Goal: Check status: Check status

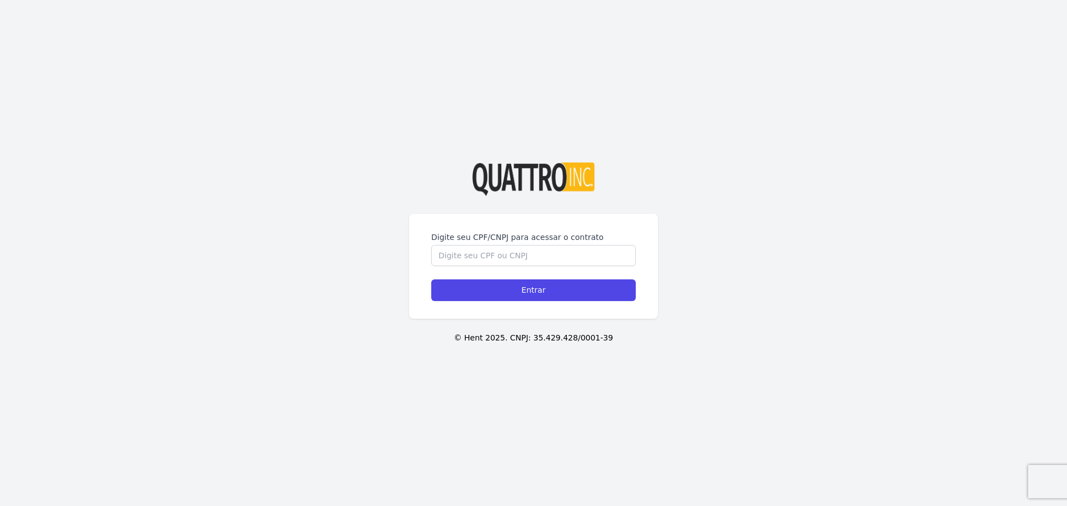
click at [468, 237] on label "Digite seu CPF/CNPJ para acessar o contrato" at bounding box center [533, 237] width 204 height 11
click at [468, 245] on input "Digite seu CPF/CNPJ para acessar o contrato" at bounding box center [533, 255] width 204 height 21
type input "52765065829"
click at [431, 279] on input "Entrar" at bounding box center [533, 290] width 204 height 22
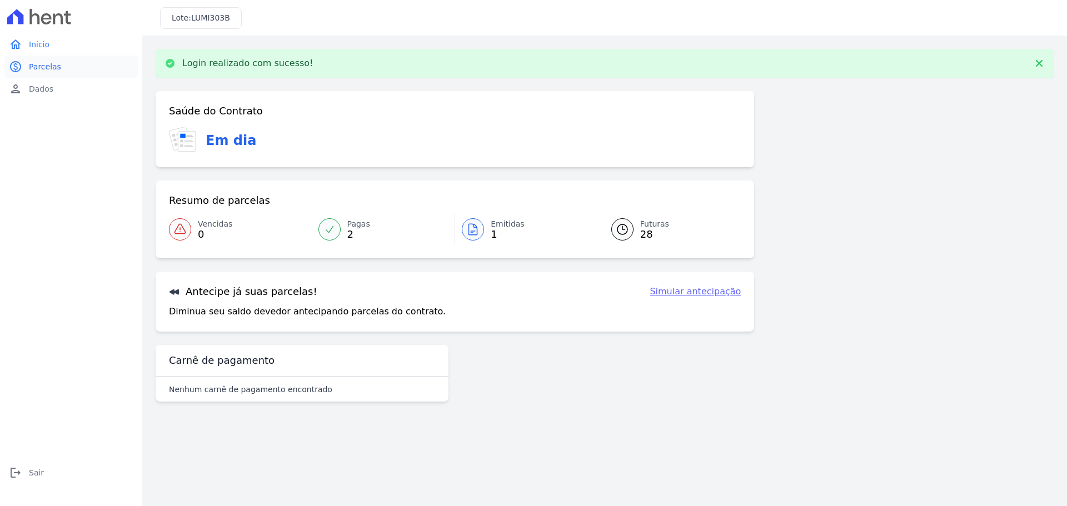
click at [57, 70] on span "Parcelas" at bounding box center [45, 66] width 32 height 11
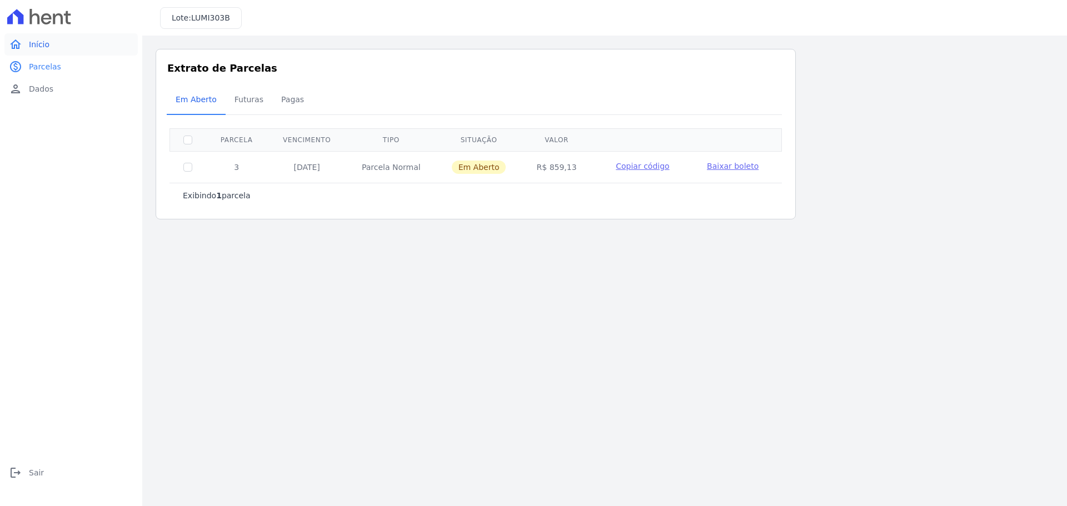
click at [65, 48] on link "home Início" at bounding box center [70, 44] width 133 height 22
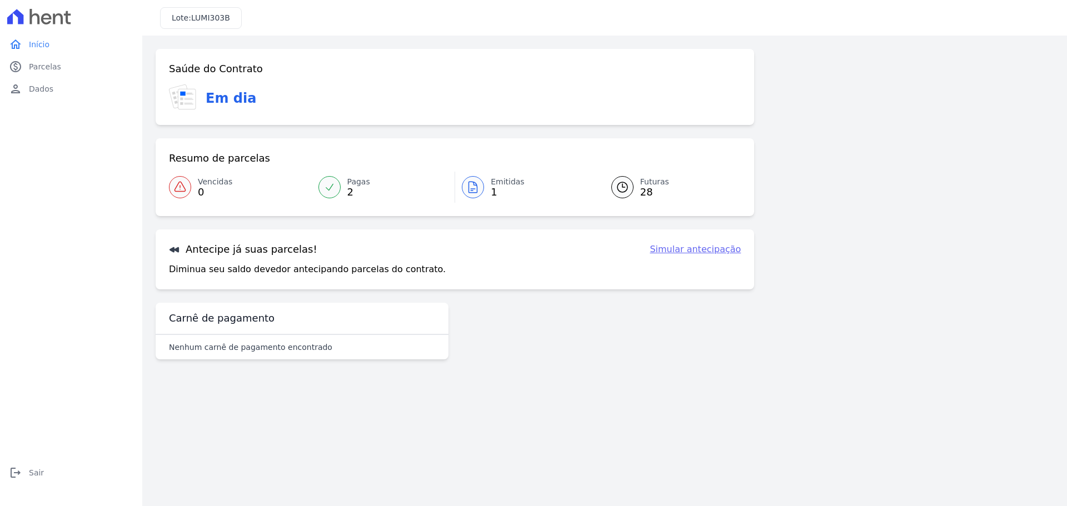
click at [632, 189] on div at bounding box center [622, 187] width 22 height 22
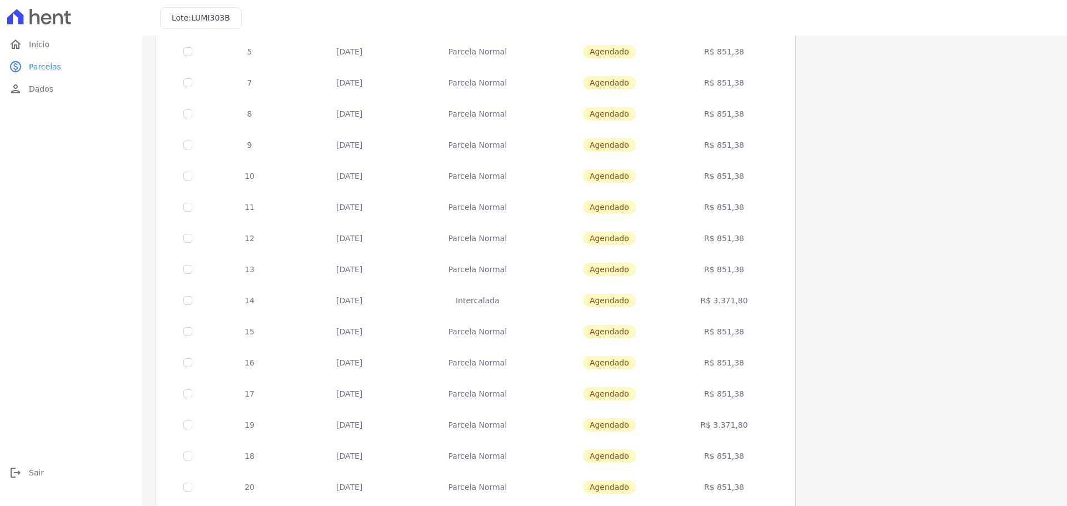
scroll to position [332, 0]
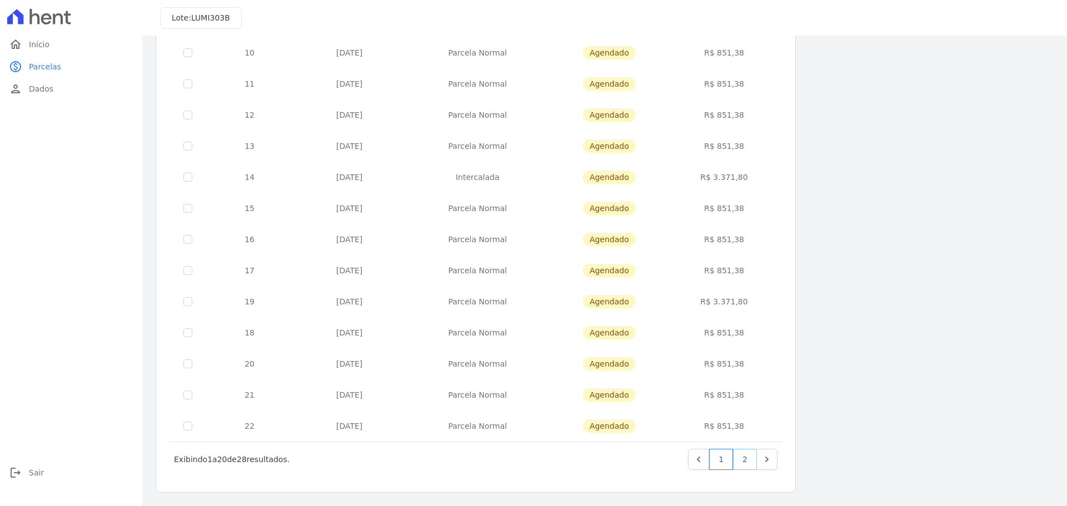
click at [748, 454] on link "2" at bounding box center [745, 459] width 24 height 21
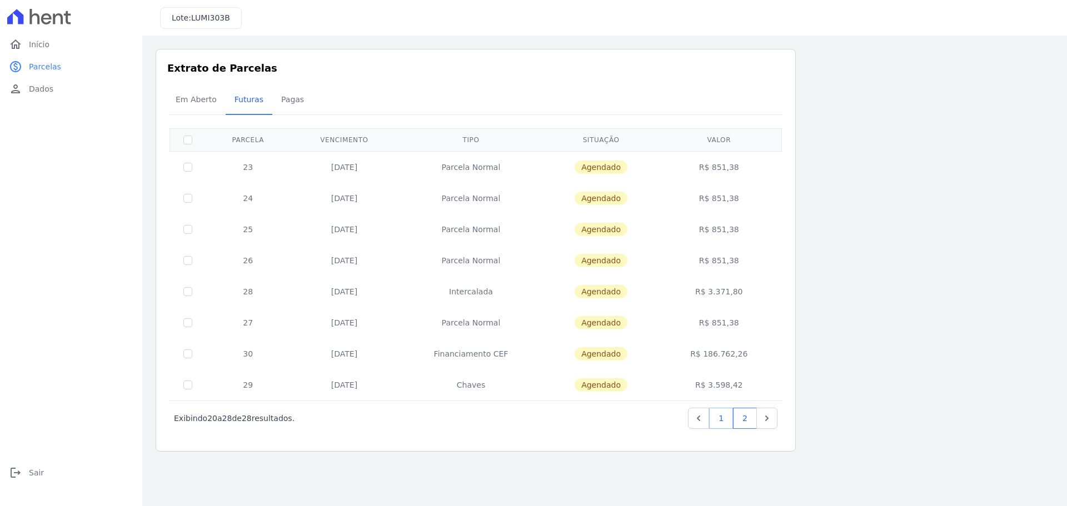
click at [718, 419] on link "1" at bounding box center [721, 418] width 24 height 21
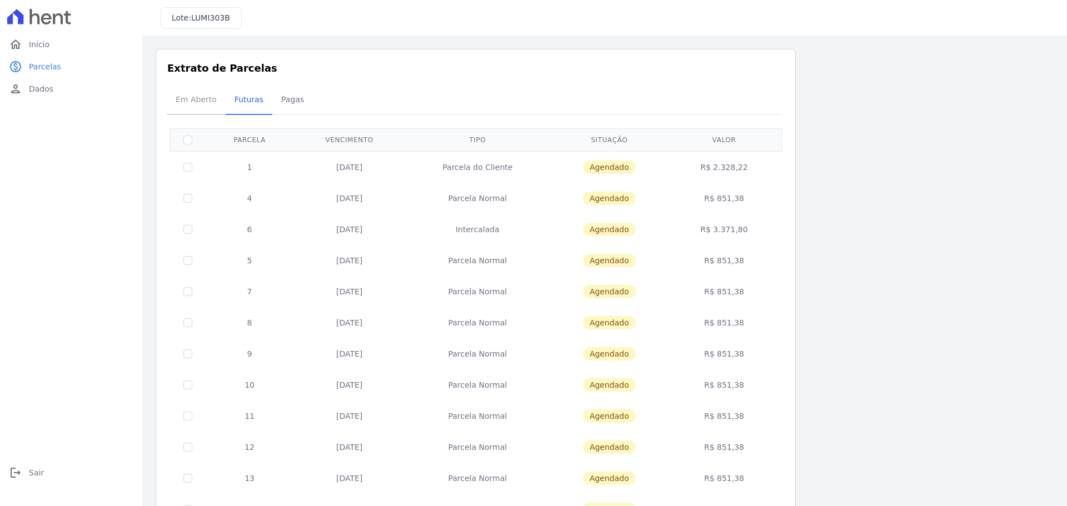
click at [197, 108] on span "Em Aberto" at bounding box center [196, 99] width 54 height 22
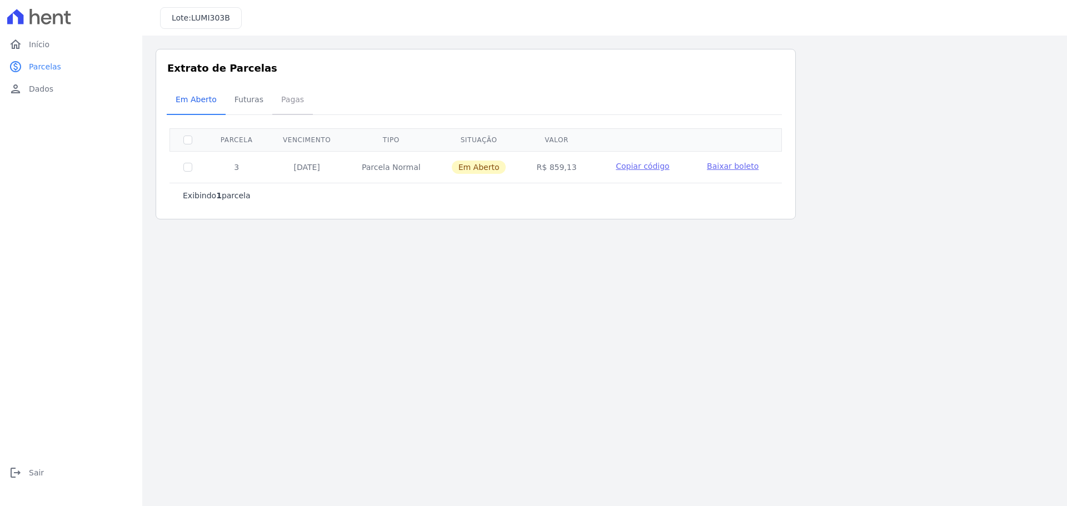
click at [290, 99] on span "Pagas" at bounding box center [292, 99] width 36 height 22
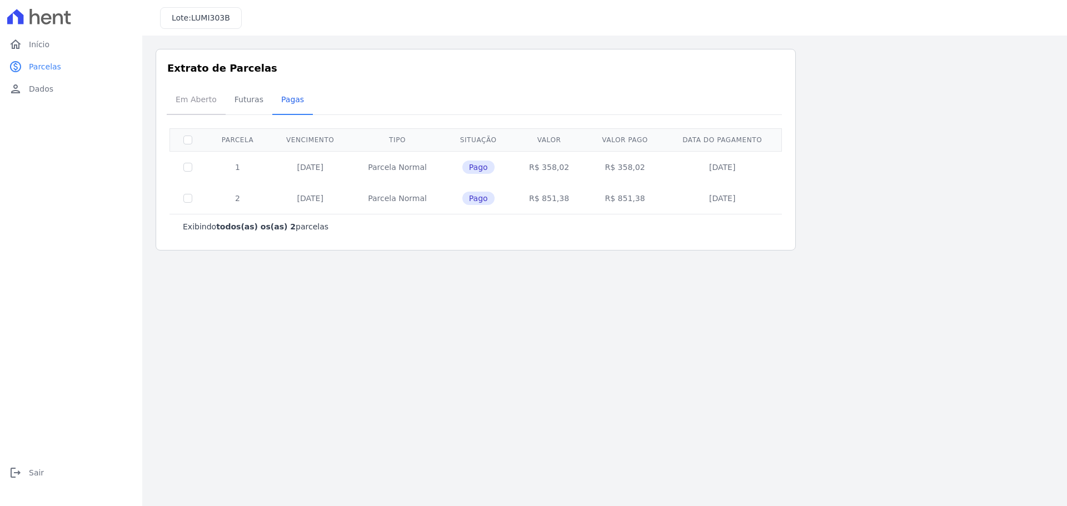
click at [197, 99] on span "Em Aberto" at bounding box center [196, 99] width 54 height 22
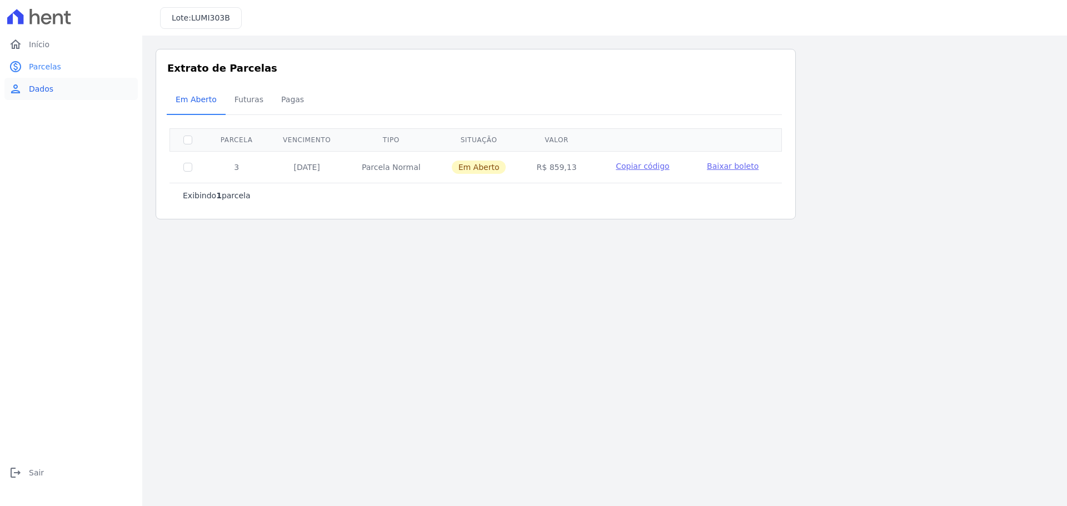
click at [61, 83] on link "person Dados" at bounding box center [70, 89] width 133 height 22
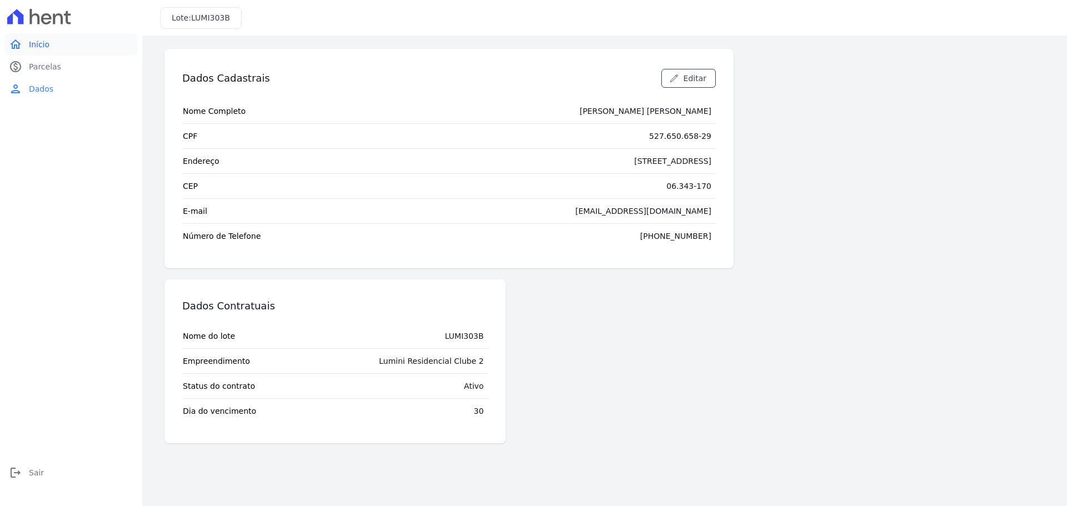
click at [54, 53] on link "home Início" at bounding box center [70, 44] width 133 height 22
